Goal: Task Accomplishment & Management: Complete application form

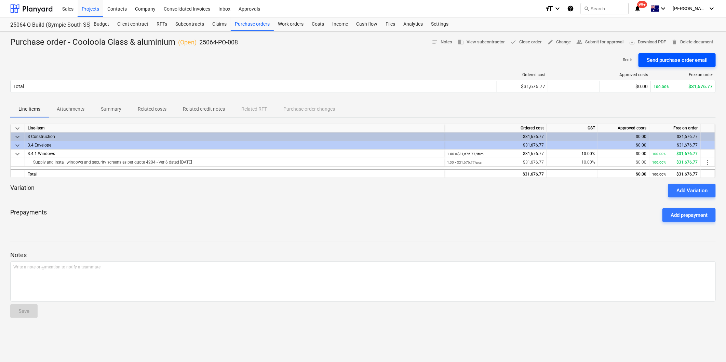
click at [685, 58] on div "Send purchase order email" at bounding box center [676, 60] width 61 height 9
click at [91, 11] on div "Projects" at bounding box center [91, 8] width 26 height 17
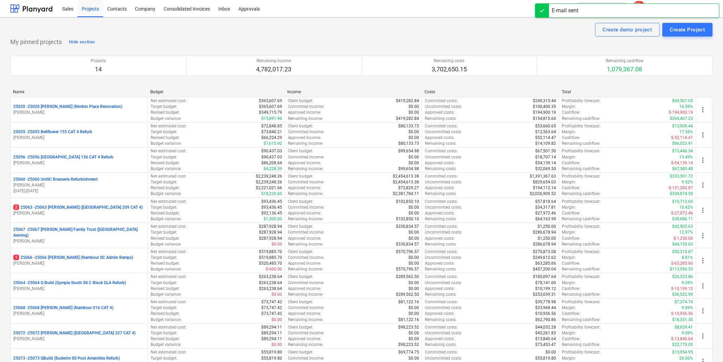
click at [535, 28] on div "Create demo project Create Project" at bounding box center [361, 30] width 703 height 14
click at [432, 2] on div "Sales Projects Contacts Company Consolidated Invoices Inbox Approvals" at bounding box center [297, 8] width 479 height 17
click at [617, 8] on button "search Search" at bounding box center [602, 9] width 48 height 12
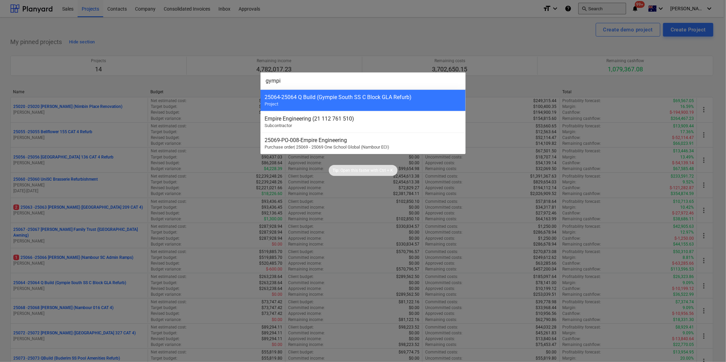
type input "gympie"
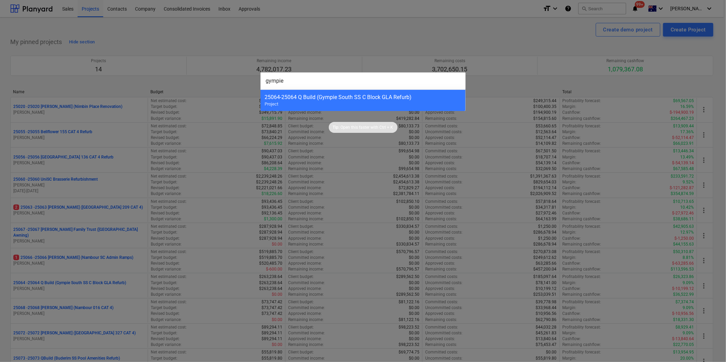
click at [342, 99] on div "25064 - 25064 Q Build (Gympie South SS C Block GLA Refurb)" at bounding box center [362, 97] width 197 height 6
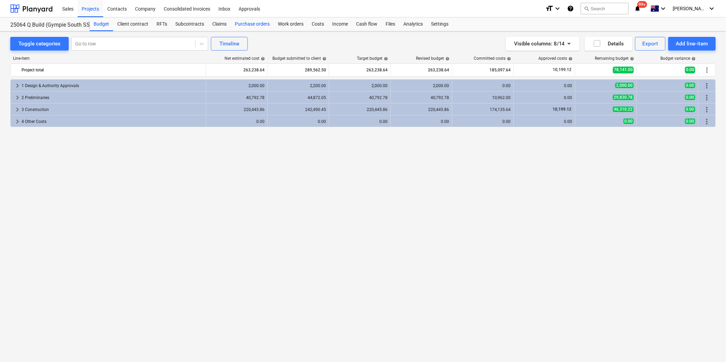
click at [251, 25] on div "Purchase orders" at bounding box center [252, 24] width 43 height 14
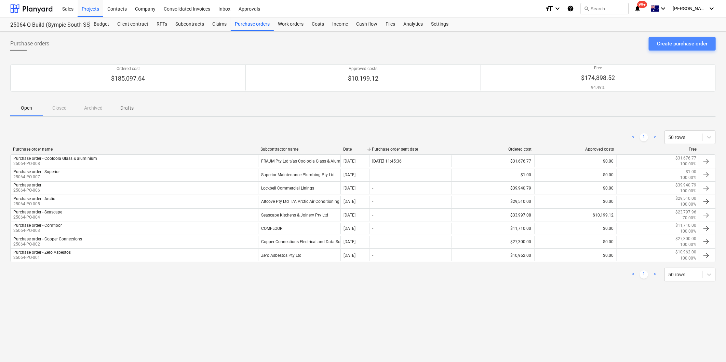
click at [655, 43] on button "Create purchase order" at bounding box center [682, 44] width 67 height 14
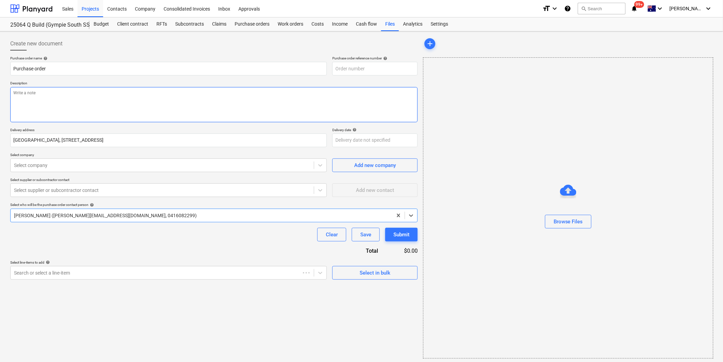
type textarea "x"
type input "25064-PO-009"
click at [67, 96] on textarea at bounding box center [214, 104] width 408 height 35
drag, startPoint x: 67, startPoint y: 96, endPoint x: 65, endPoint y: 196, distance: 100.5
click at [64, 176] on div "Purchase order name help Purchase order Purchase order reference number help 25…" at bounding box center [214, 168] width 408 height 224
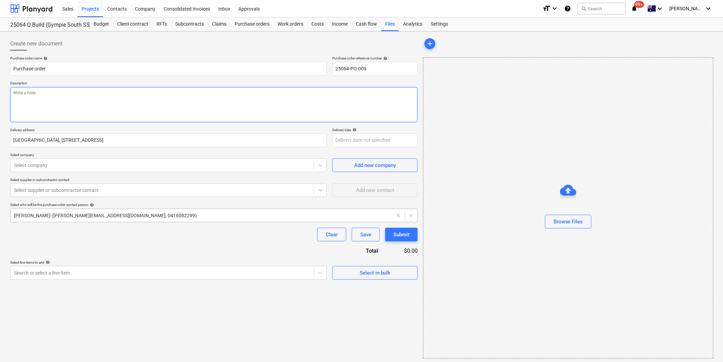
type textarea "x"
type textarea "P"
type textarea "x"
type textarea "Pa"
type textarea "x"
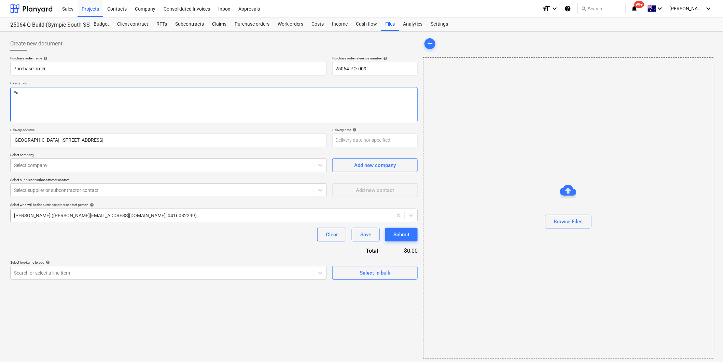
type textarea "Pay"
type textarea "x"
type textarea "Paym"
type textarea "x"
type textarea "Payme"
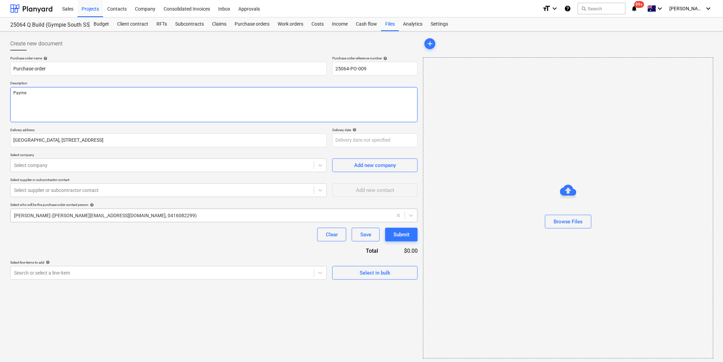
type textarea "x"
type textarea "Paymen"
type textarea "x"
type textarea "Payment"
type textarea "x"
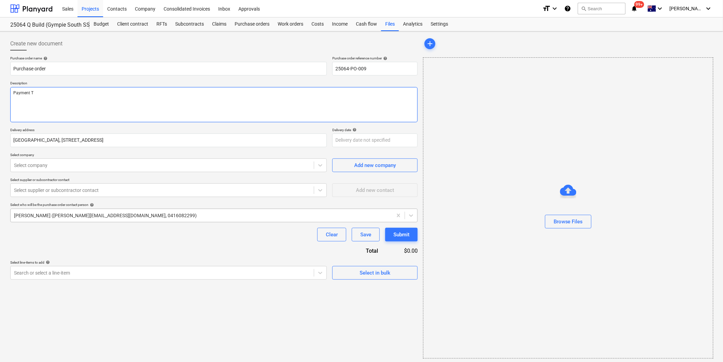
type textarea "Payment TE"
type textarea "x"
type textarea "Payment TEr"
type textarea "x"
type textarea "Payment TErm"
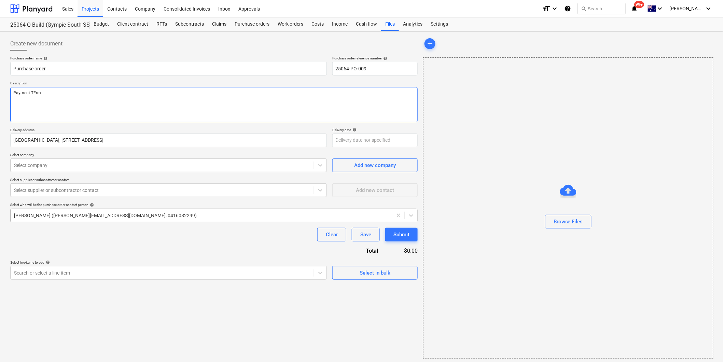
type textarea "x"
type textarea "Payment TErms"
type textarea "x"
type textarea "Payment TErms:"
type textarea "x"
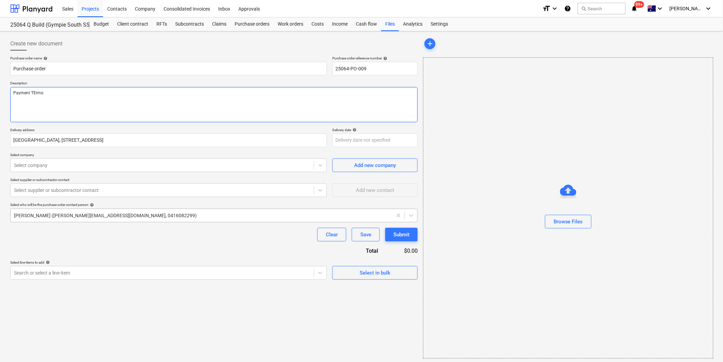
type textarea "Payment TErms: a"
type textarea "x"
type textarea "Payment TErms: as"
type textarea "x"
type textarea "Payment TErms: as"
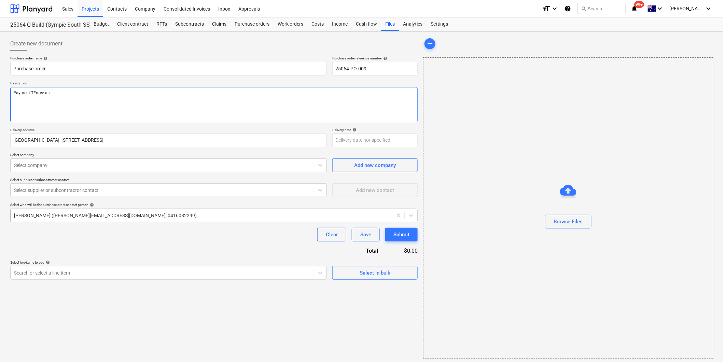
type textarea "x"
type textarea "Payment TErms: as p"
type textarea "x"
type textarea "Payment TErms: as pe"
type textarea "x"
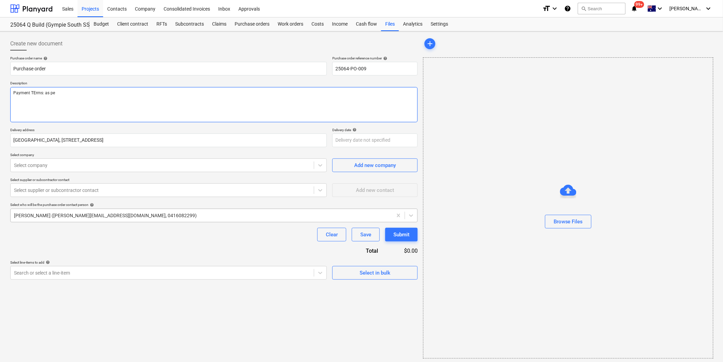
type textarea "Payment TErms: as per"
type textarea "x"
type textarea "Payment TErms: as per"
type textarea "x"
type textarea "Payment TErms: as per a"
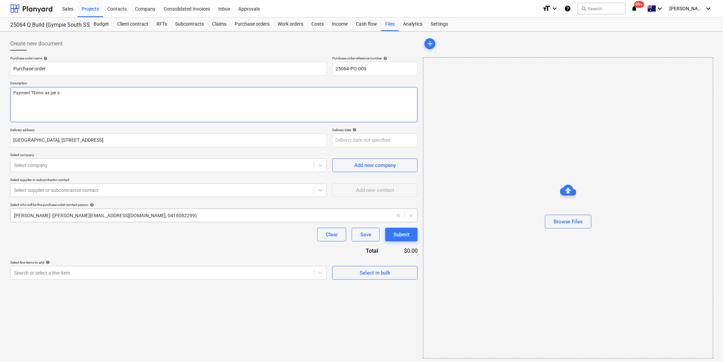
type textarea "x"
type textarea "Payment TErms: as per ac"
type textarea "x"
type textarea "Payment TErms: as per acc"
type textarea "x"
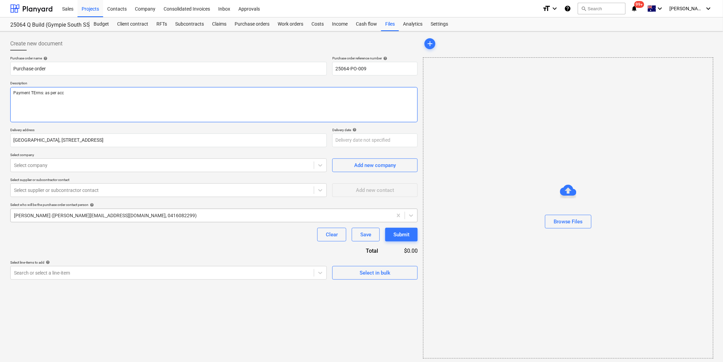
type textarea "Payment TErms: as per acco"
type textarea "x"
type textarea "Payment TErms: as per accou"
type textarea "x"
type textarea "Payment TErms: as per accoun"
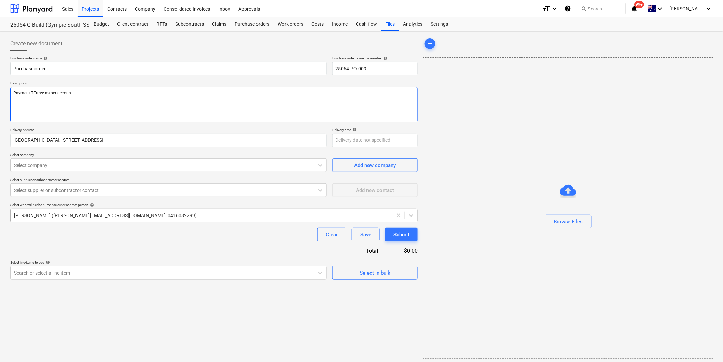
type textarea "x"
type textarea "Payment TErms: as per account"
type textarea "x"
type textarea "Payment Trms: as per account"
type textarea "x"
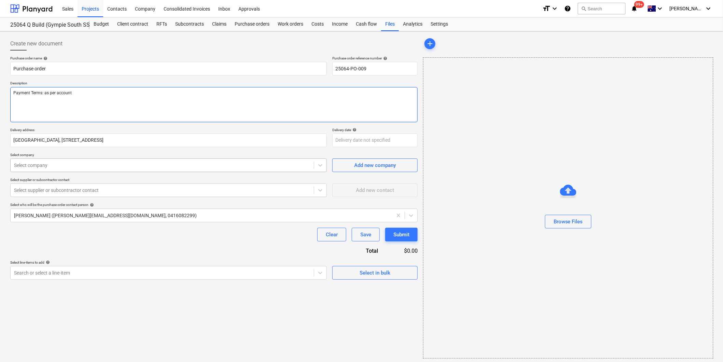
type textarea "Payment Terms: as per account"
type textarea "x"
click at [93, 169] on div at bounding box center [162, 165] width 297 height 7
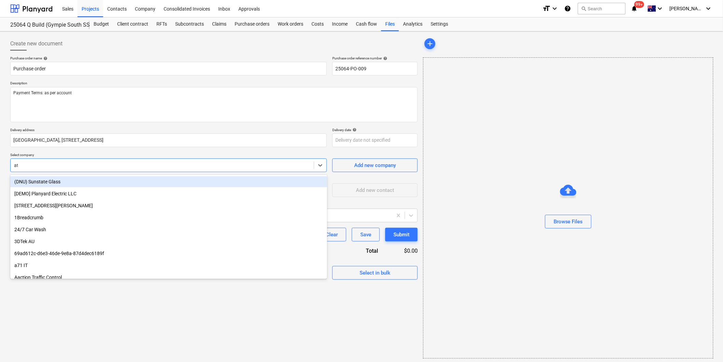
type input "atf"
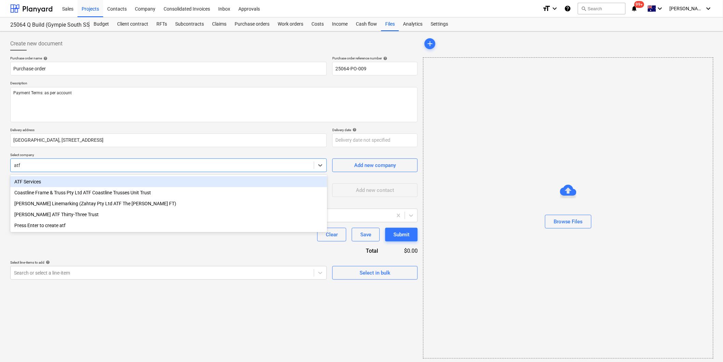
click at [52, 185] on div "ATF Services" at bounding box center [168, 181] width 317 height 11
type textarea "x"
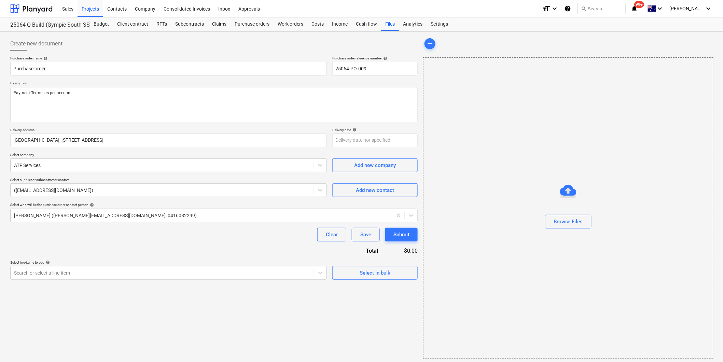
click at [124, 239] on div "Clear Save Submit" at bounding box center [214, 235] width 408 height 14
click at [362, 275] on div "Select in bulk" at bounding box center [375, 273] width 31 height 9
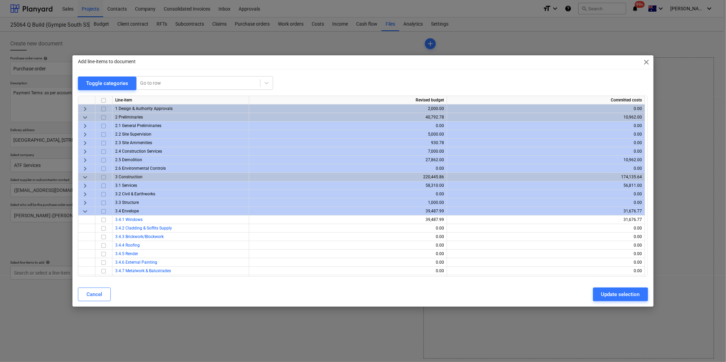
click at [86, 124] on span "keyboard_arrow_right" at bounding box center [85, 126] width 8 height 8
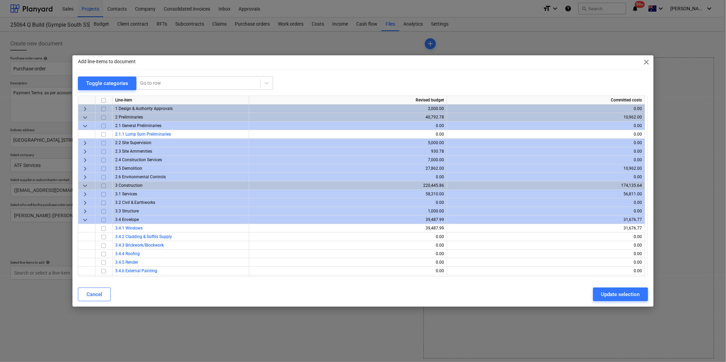
click at [86, 124] on span "keyboard_arrow_down" at bounding box center [85, 126] width 8 height 8
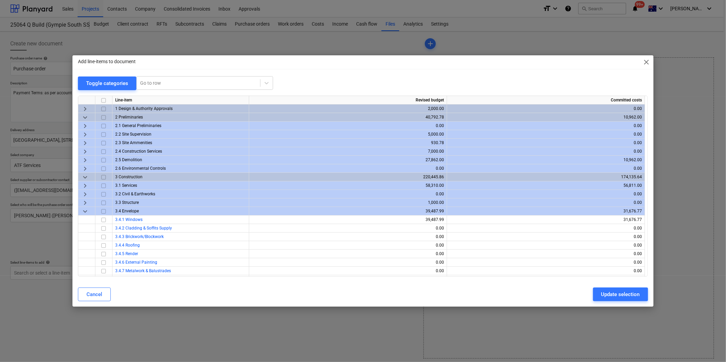
click at [84, 141] on span "keyboard_arrow_right" at bounding box center [85, 143] width 8 height 8
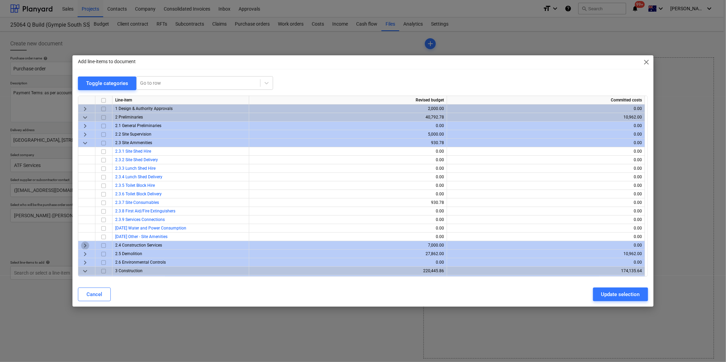
click at [85, 246] on span "keyboard_arrow_right" at bounding box center [85, 246] width 8 height 8
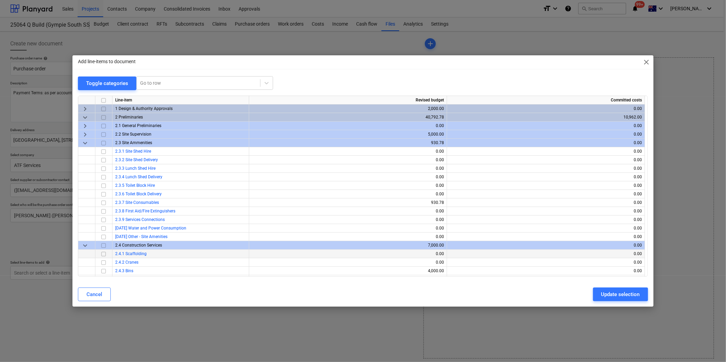
scroll to position [38, 0]
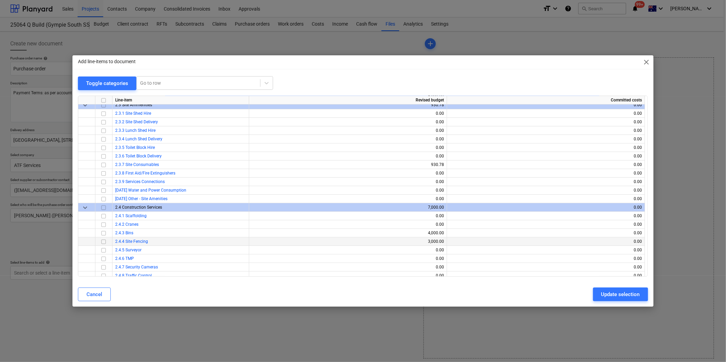
click at [102, 242] on input "checkbox" at bounding box center [103, 242] width 8 height 8
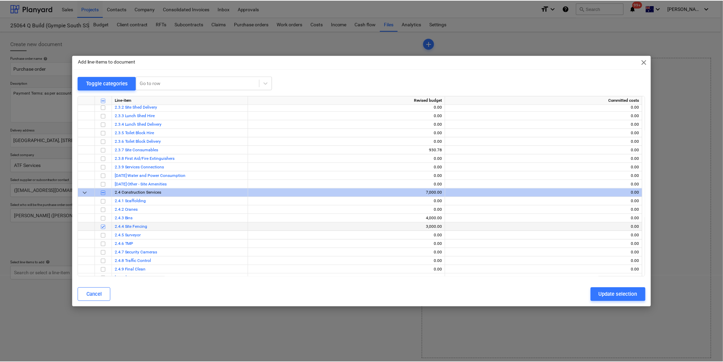
scroll to position [76, 0]
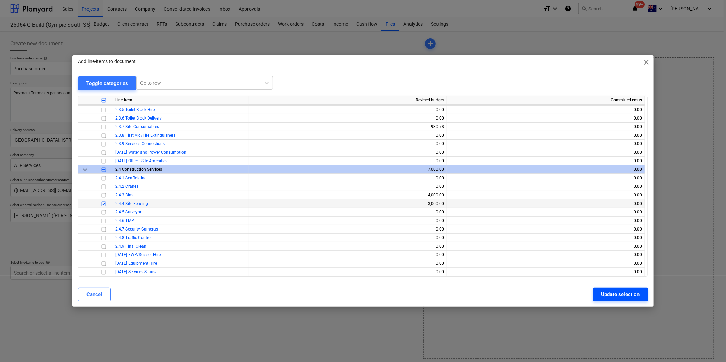
click at [613, 295] on div "Update selection" at bounding box center [620, 294] width 39 height 9
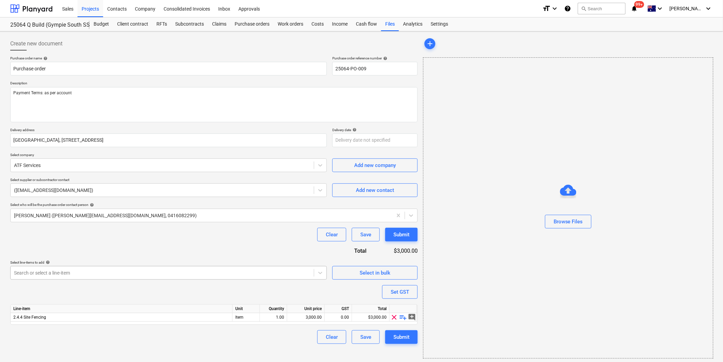
scroll to position [2, 0]
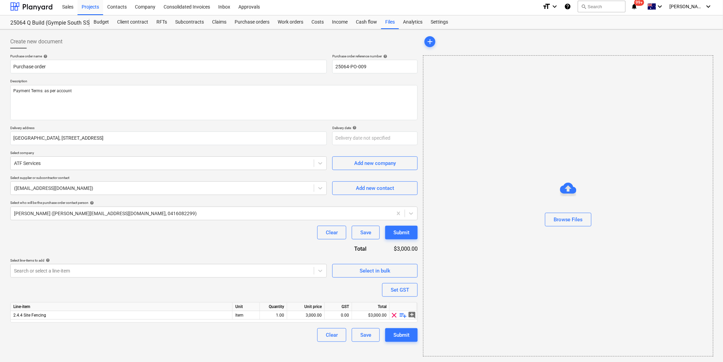
click at [59, 333] on div "Clear Save Submit" at bounding box center [214, 335] width 408 height 14
click at [403, 316] on span "playlist_add" at bounding box center [403, 315] width 8 height 8
type textarea "x"
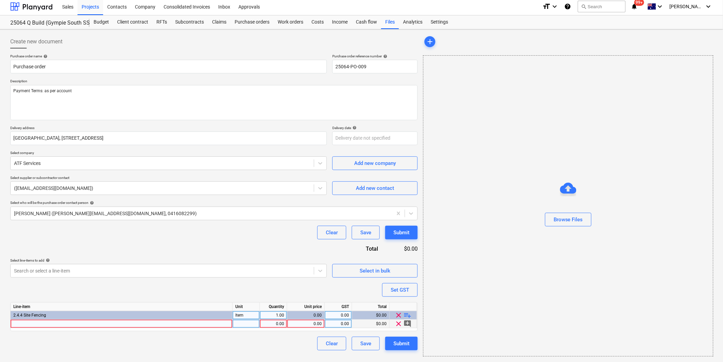
click at [33, 326] on div at bounding box center [122, 324] width 222 height 9
type input "Supply temp fencing approx 100m with 12 week hire duration. Works are do and ch…"
type textarea "x"
click at [278, 323] on div "0.00" at bounding box center [274, 324] width 22 height 9
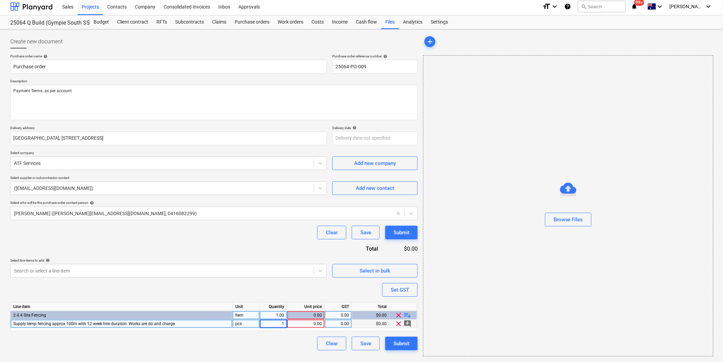
click at [300, 323] on div "0.00" at bounding box center [306, 324] width 32 height 9
type input "1"
type textarea "x"
drag, startPoint x: 280, startPoint y: 344, endPoint x: 338, endPoint y: 330, distance: 59.8
click at [281, 343] on div "Clear Save Submit" at bounding box center [214, 344] width 408 height 14
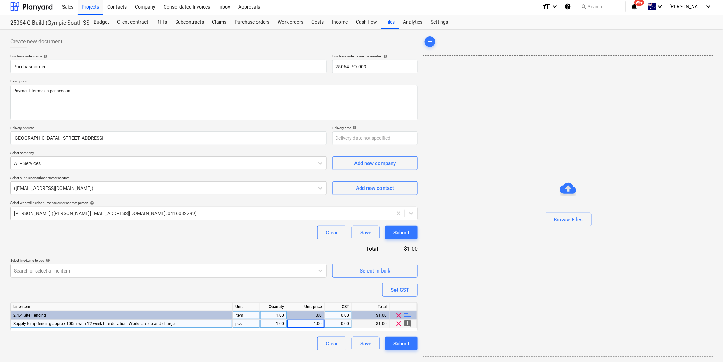
click at [349, 325] on div "0.00" at bounding box center [339, 324] width 22 height 9
type input "10"
click at [202, 292] on div "Purchase order name help Purchase order Purchase order reference number help 25…" at bounding box center [214, 202] width 408 height 297
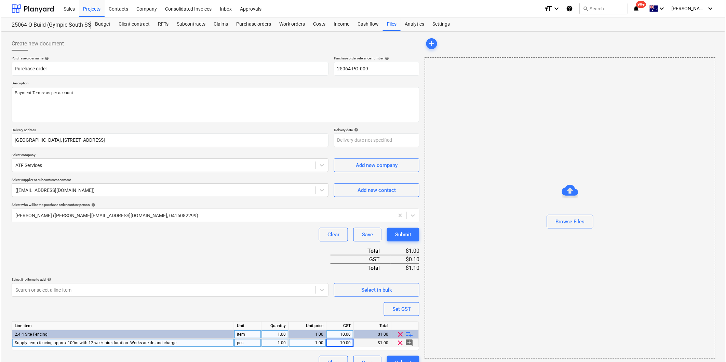
scroll to position [14, 0]
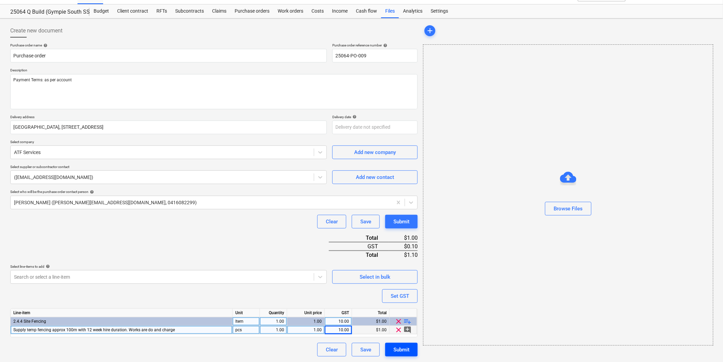
click at [408, 351] on div "Submit" at bounding box center [402, 349] width 16 height 9
type textarea "x"
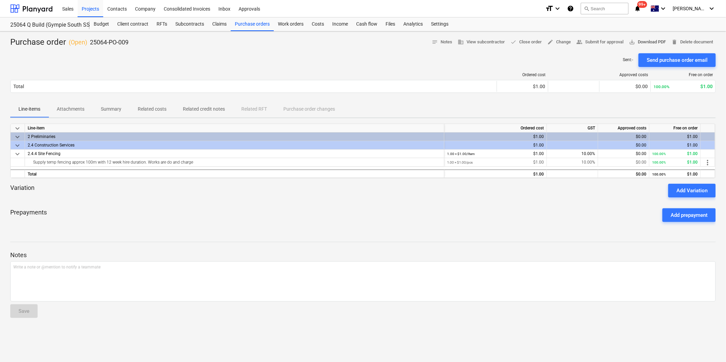
click at [648, 42] on span "save_alt Download PDF" at bounding box center [647, 42] width 37 height 8
click at [235, 202] on div at bounding box center [362, 199] width 705 height 5
drag, startPoint x: 64, startPoint y: 194, endPoint x: 57, endPoint y: 197, distance: 6.9
click at [63, 194] on div "Variation Add Variation" at bounding box center [362, 191] width 705 height 14
click at [42, 199] on div at bounding box center [362, 199] width 705 height 5
